Goal: Task Accomplishment & Management: Use online tool/utility

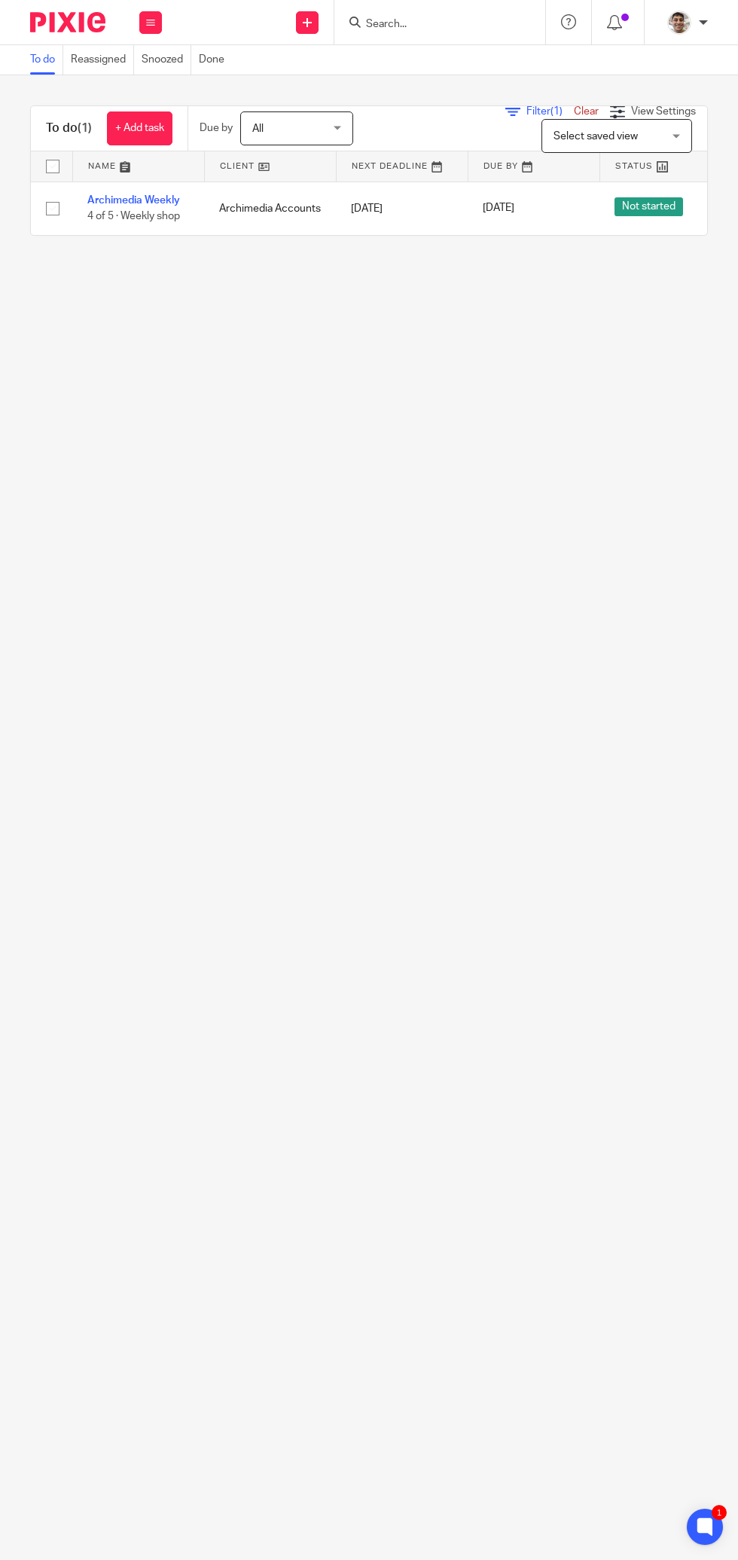
click at [139, 200] on link "Archimedia Weekly" at bounding box center [133, 200] width 93 height 11
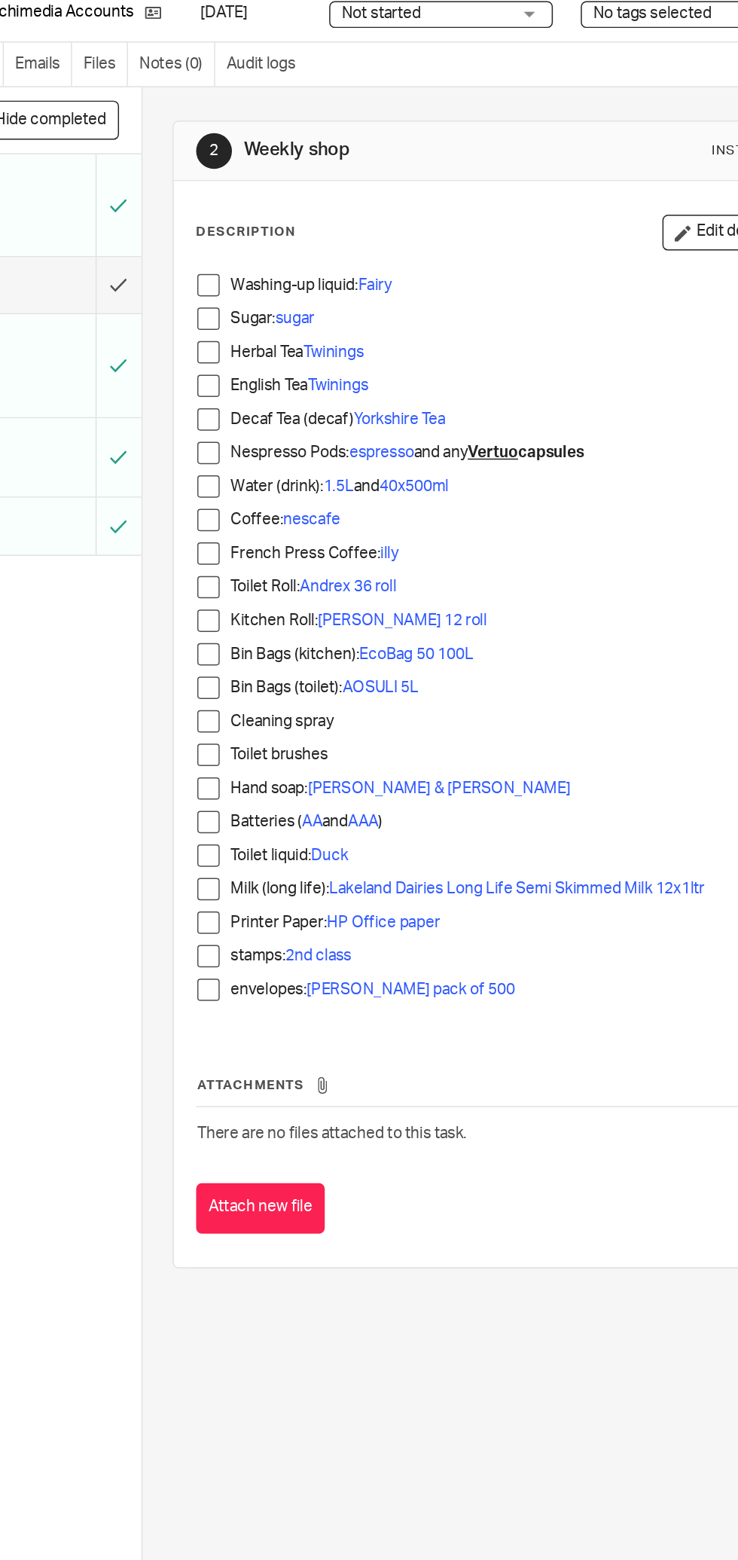
click at [285, 263] on span at bounding box center [290, 261] width 15 height 15
click at [290, 283] on span at bounding box center [290, 284] width 15 height 15
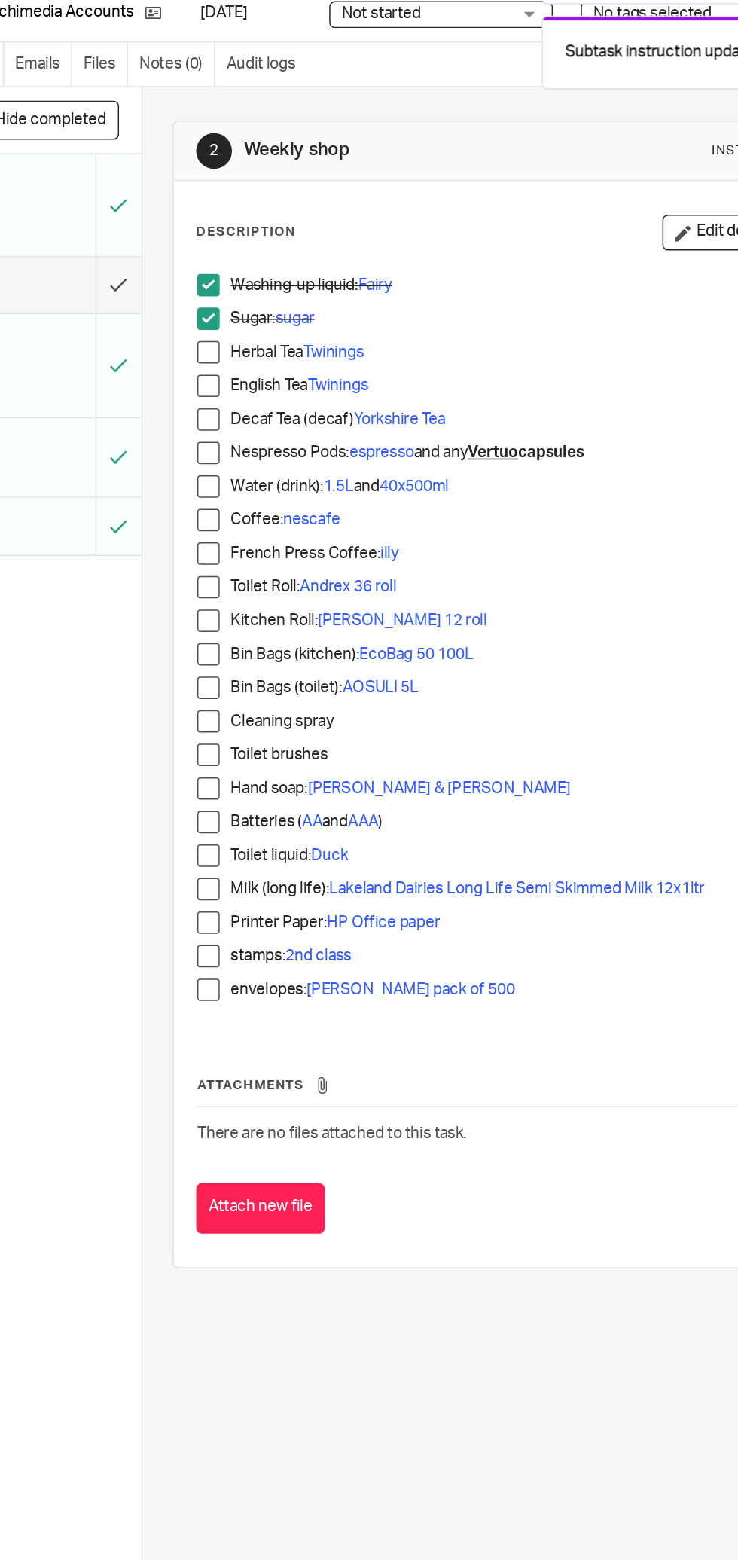
click at [296, 307] on span at bounding box center [290, 306] width 15 height 15
click at [290, 328] on span at bounding box center [290, 329] width 15 height 15
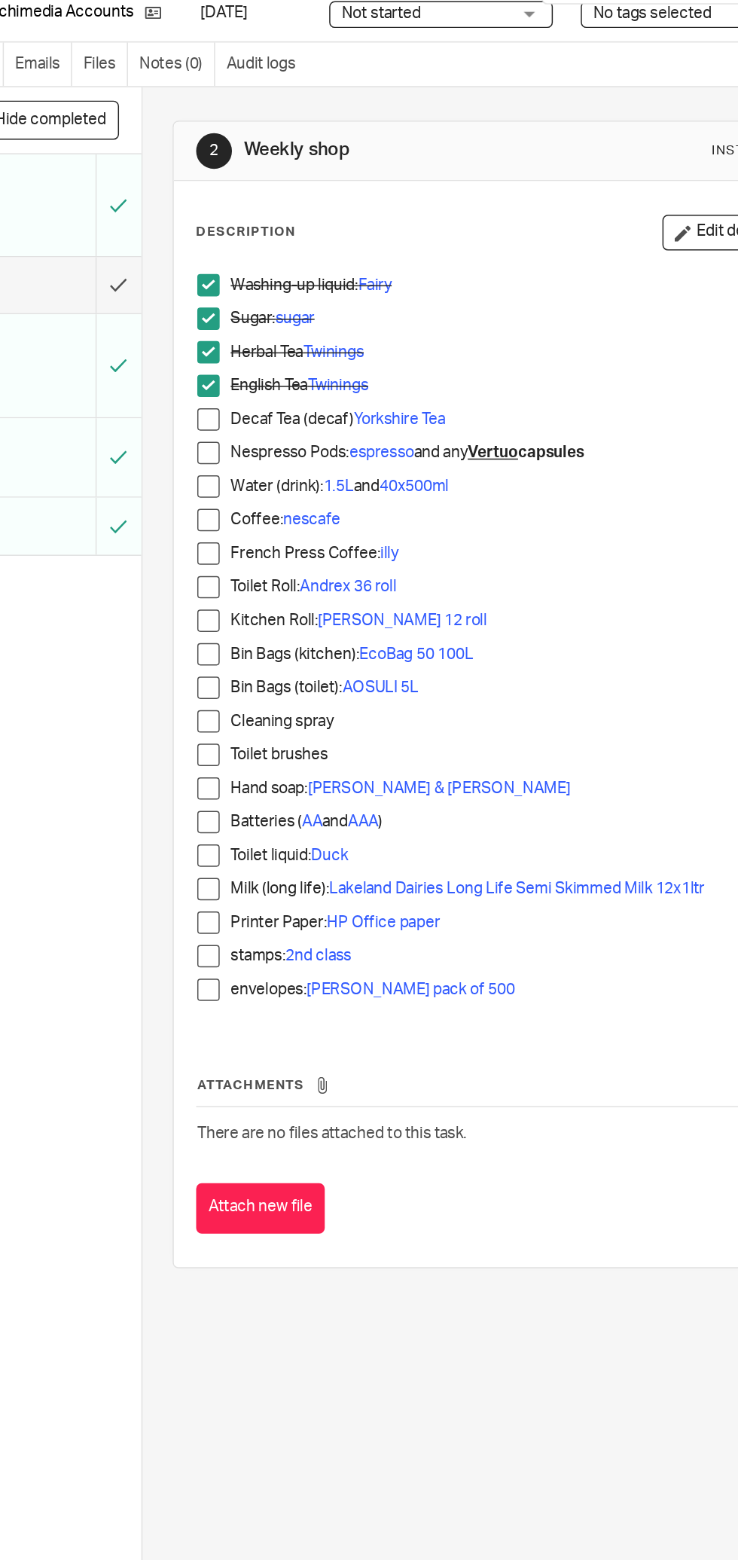
click at [290, 351] on span at bounding box center [290, 351] width 15 height 15
click at [294, 375] on span at bounding box center [290, 374] width 15 height 15
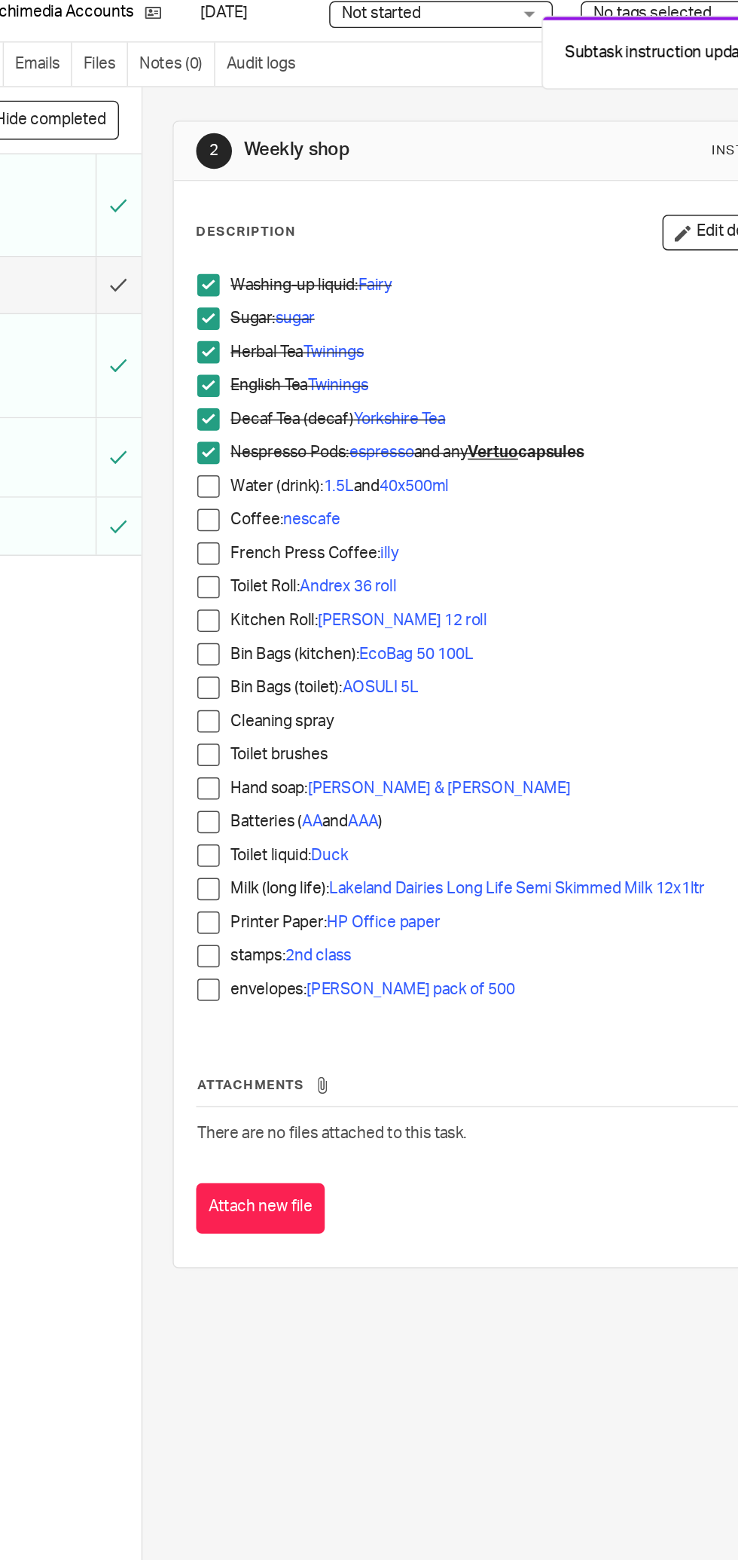
click at [290, 419] on span at bounding box center [290, 419] width 15 height 15
click at [290, 464] on span at bounding box center [290, 464] width 15 height 15
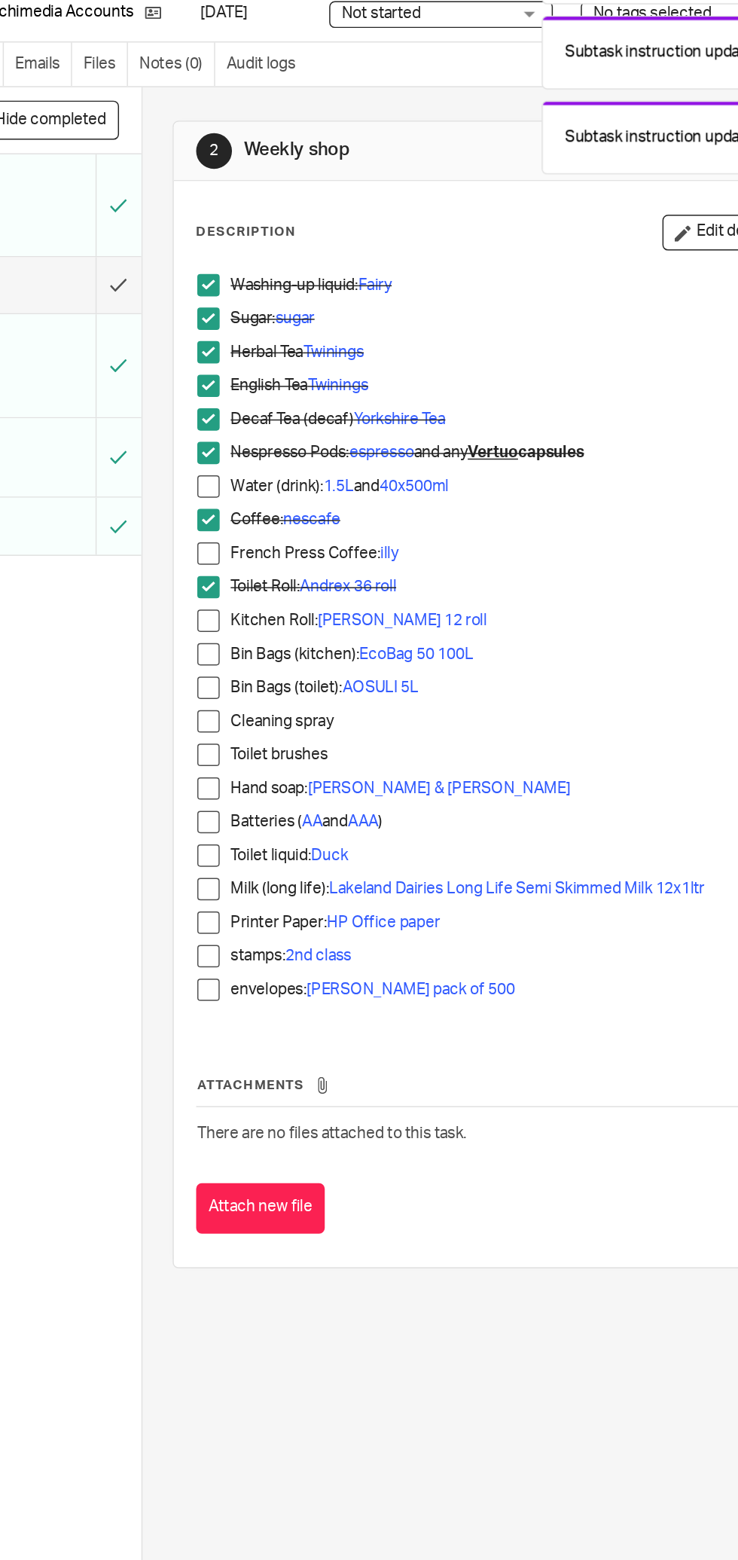
click at [290, 442] on span at bounding box center [290, 442] width 15 height 15
click at [290, 464] on span at bounding box center [290, 464] width 15 height 15
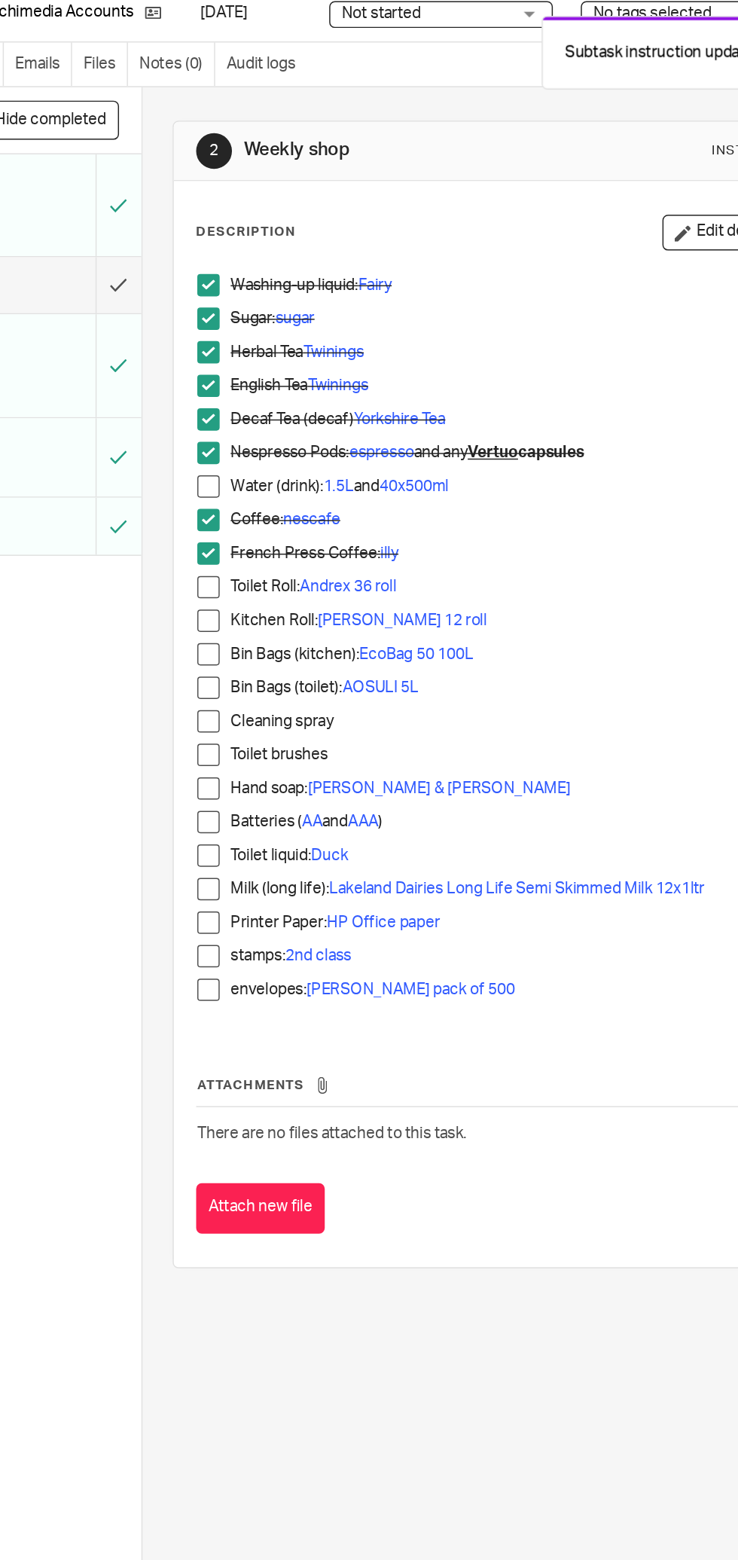
click at [284, 560] on span at bounding box center [290, 555] width 15 height 15
click at [289, 580] on span at bounding box center [290, 577] width 15 height 15
click at [293, 626] on span at bounding box center [290, 623] width 15 height 15
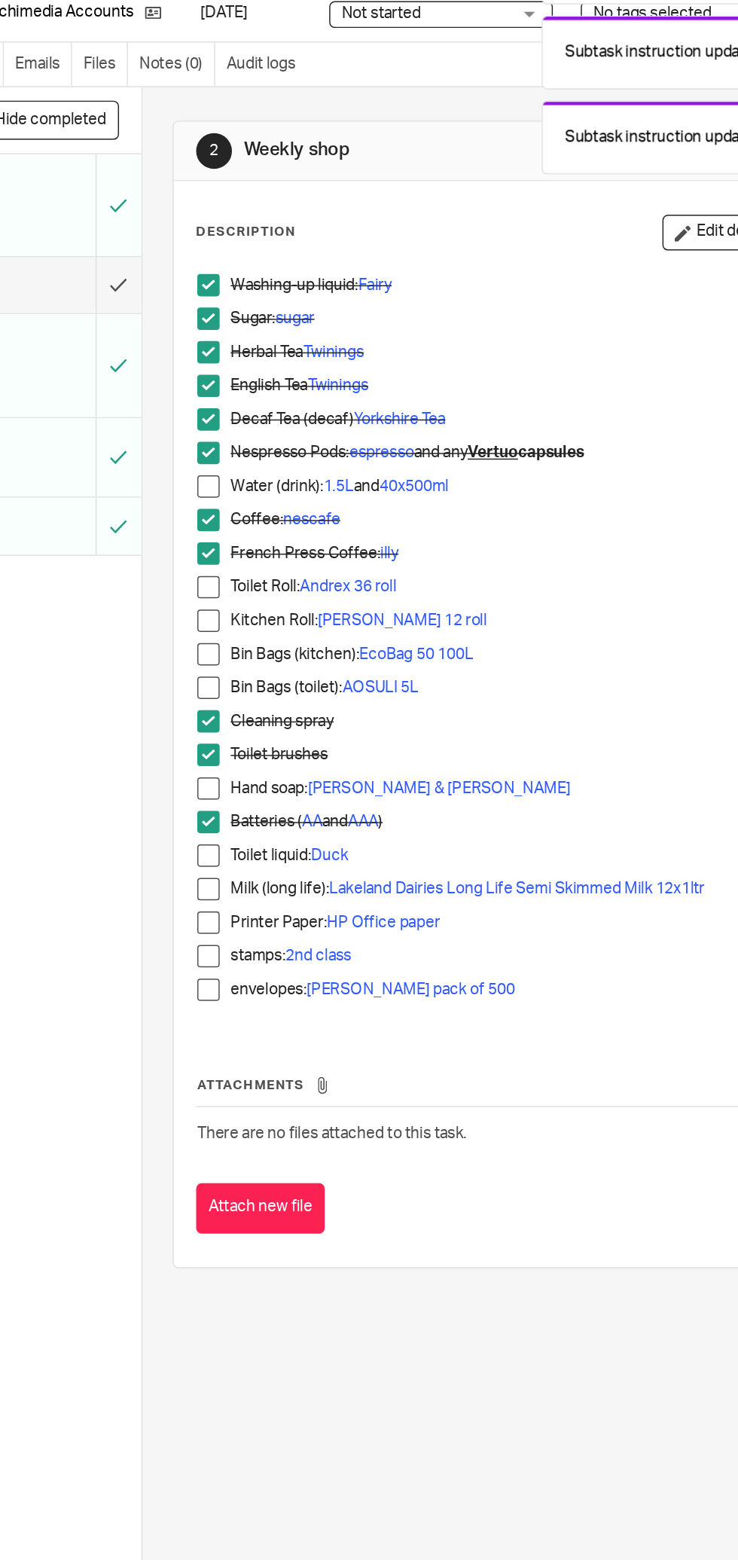
click at [290, 649] on span at bounding box center [290, 645] width 15 height 15
click at [292, 692] on span at bounding box center [290, 690] width 15 height 15
click at [295, 738] on span at bounding box center [290, 736] width 15 height 15
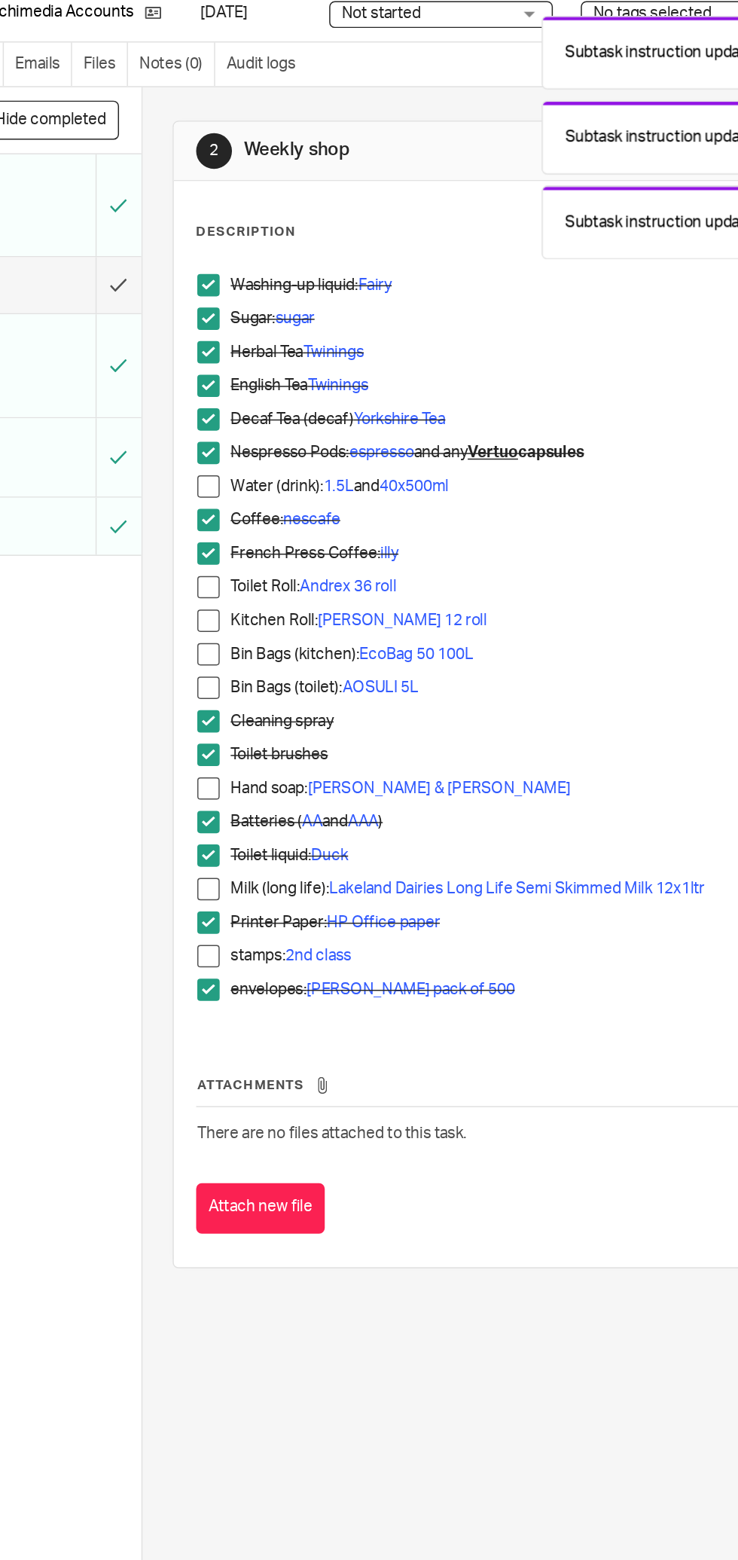
click at [294, 719] on span at bounding box center [290, 713] width 15 height 15
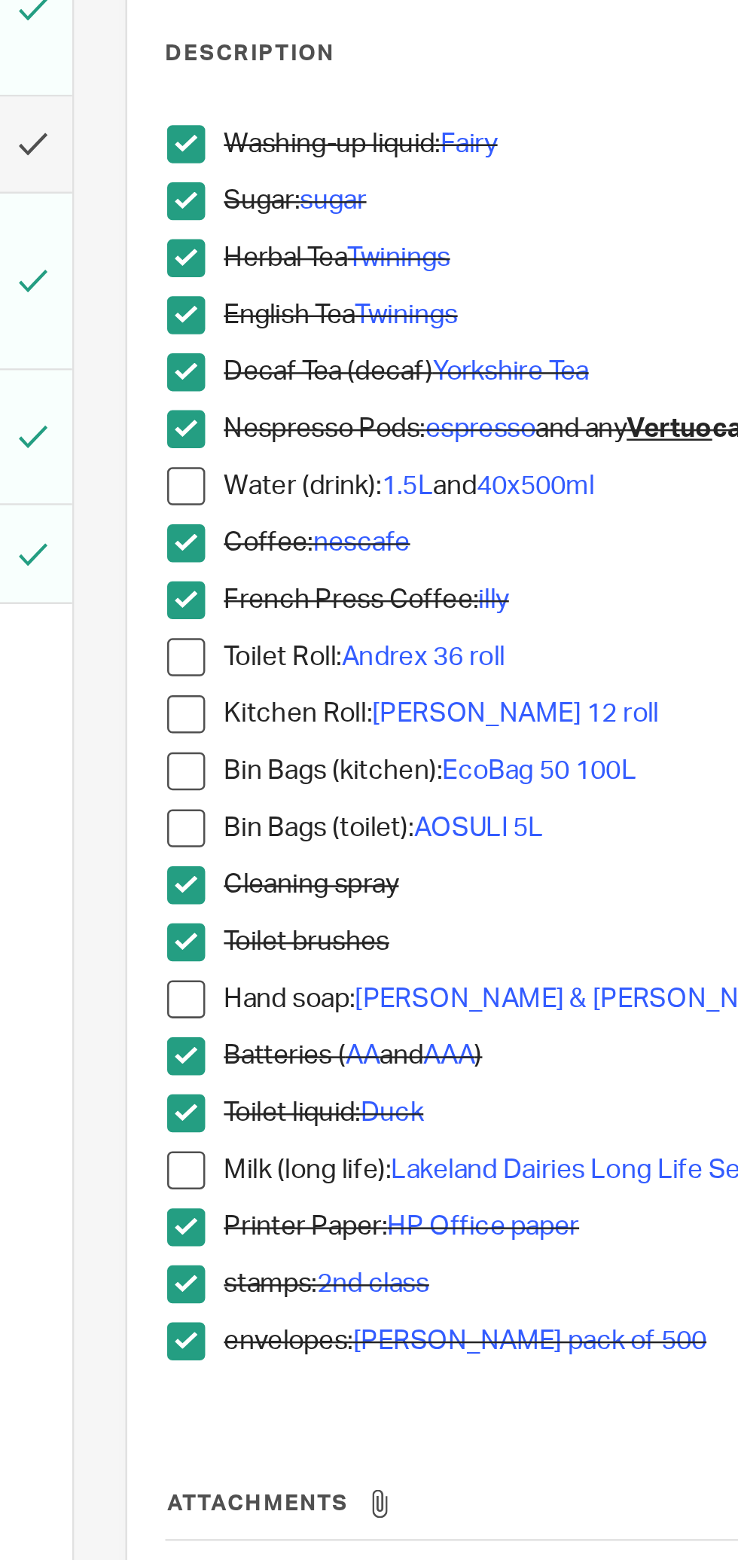
click at [290, 512] on span at bounding box center [290, 510] width 15 height 15
click at [293, 463] on span at bounding box center [290, 464] width 15 height 15
click at [291, 491] on span at bounding box center [290, 487] width 15 height 15
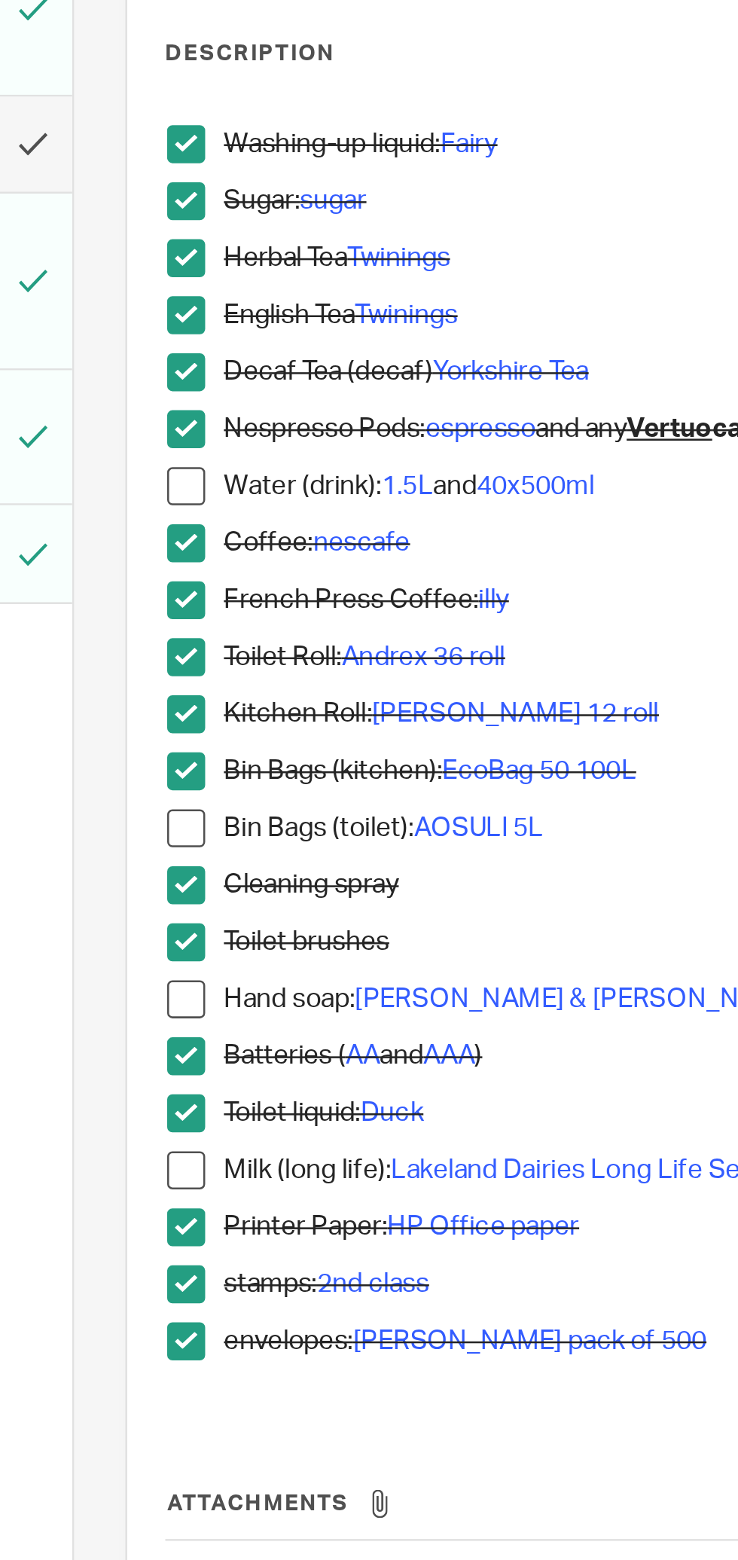
click at [288, 669] on span at bounding box center [290, 668] width 15 height 15
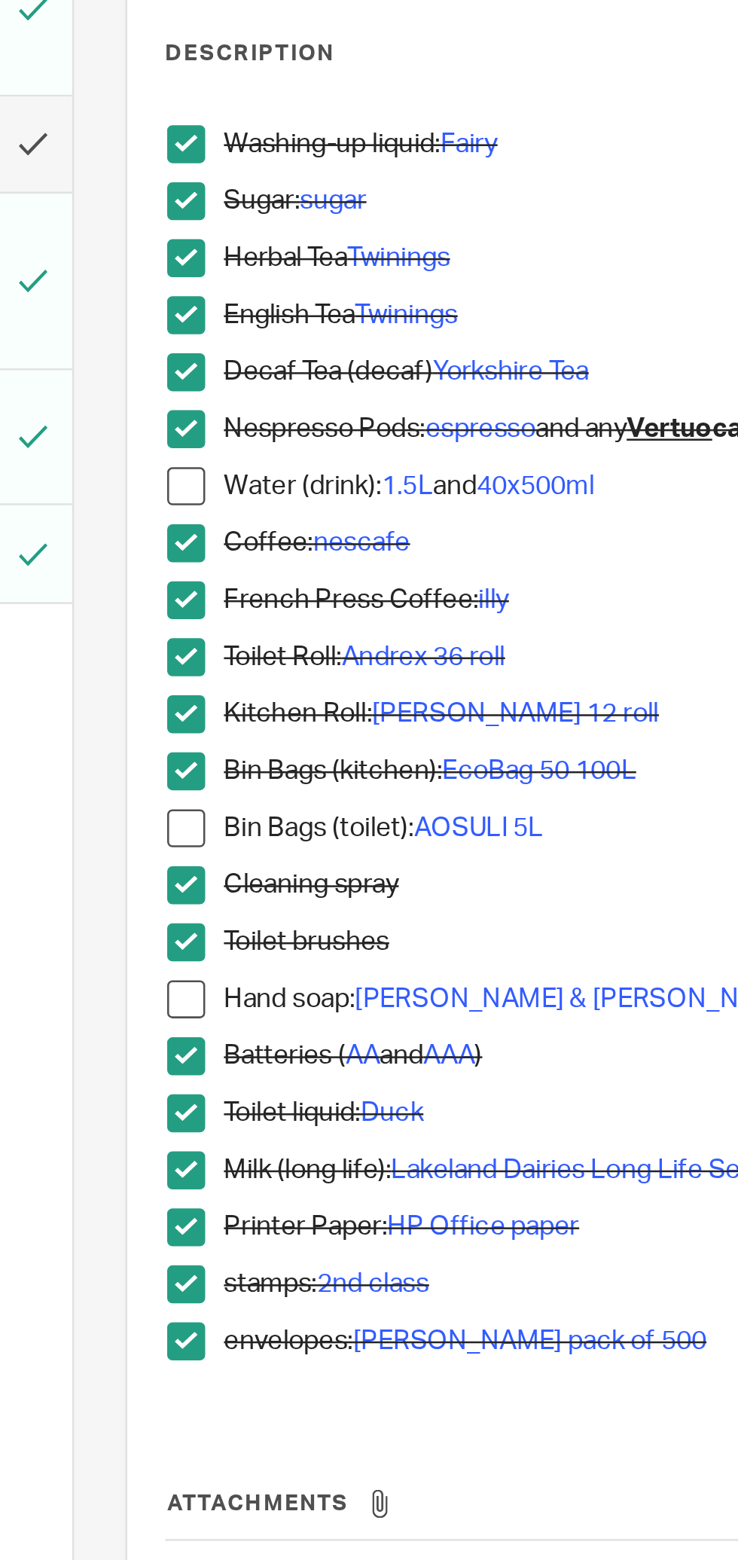
click at [292, 600] on span at bounding box center [290, 600] width 15 height 15
click at [294, 533] on span at bounding box center [290, 532] width 15 height 15
